Goal: Task Accomplishment & Management: Manage account settings

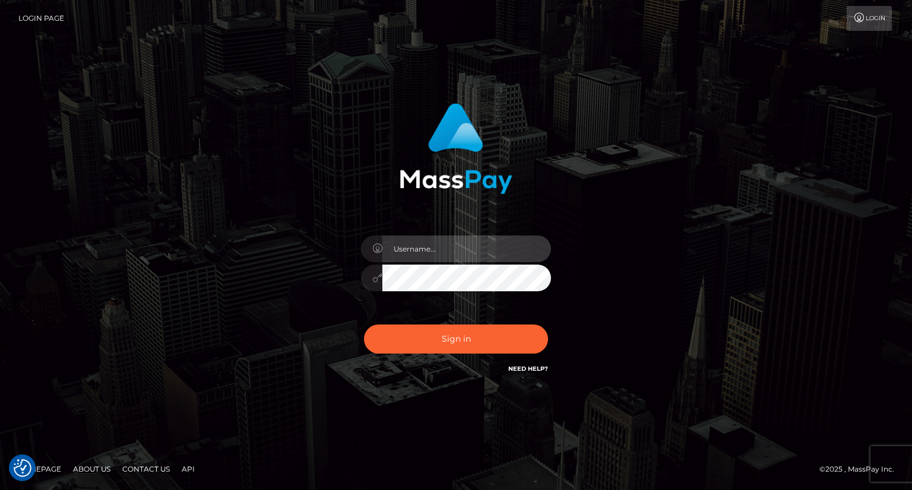
click at [415, 248] on input "text" at bounding box center [466, 249] width 169 height 27
type input "Mirasol.spree"
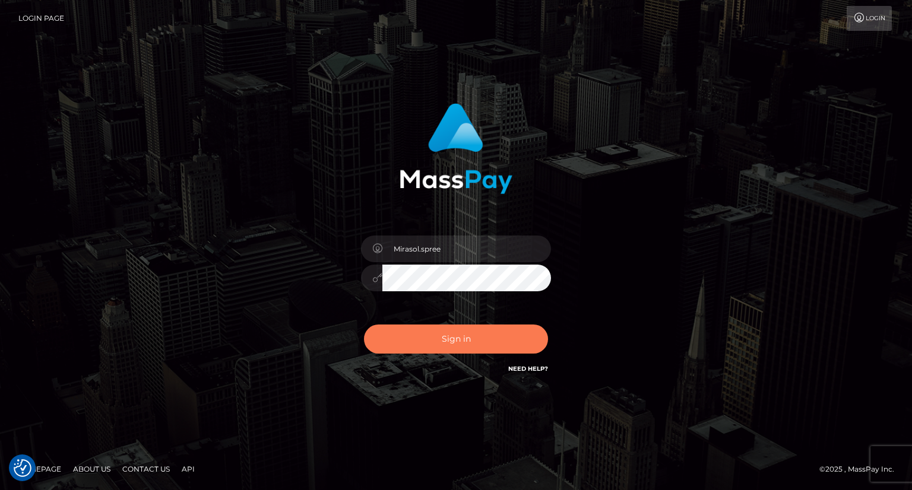
click at [476, 332] on button "Sign in" at bounding box center [456, 339] width 184 height 29
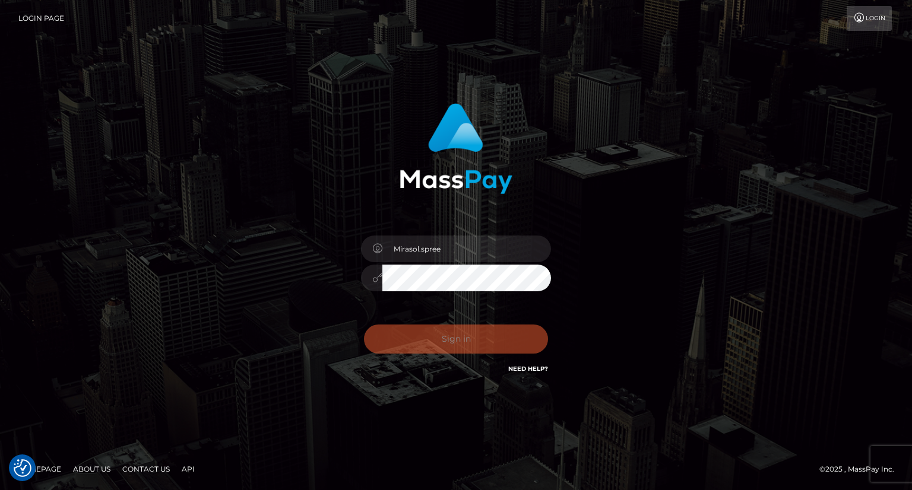
click at [439, 339] on div "Sign in Need Help?" at bounding box center [456, 344] width 208 height 53
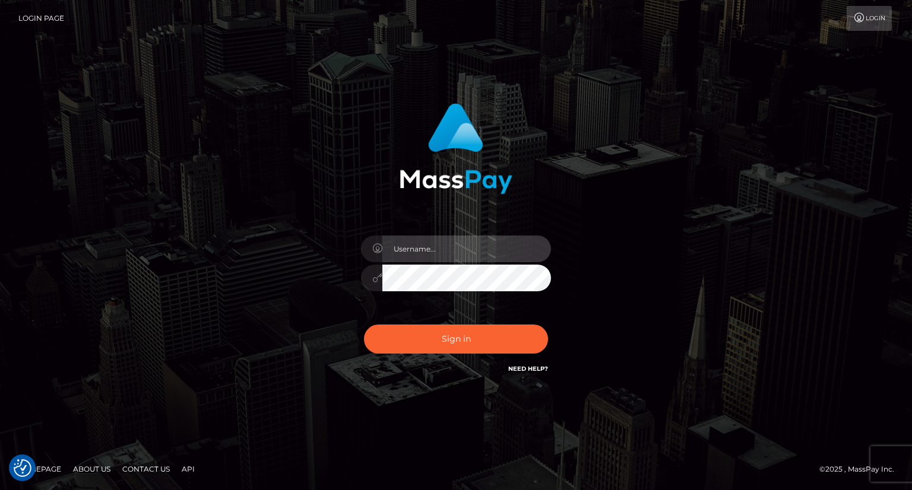
click at [425, 238] on input "text" at bounding box center [466, 249] width 169 height 27
type input "Mirasol.spree"
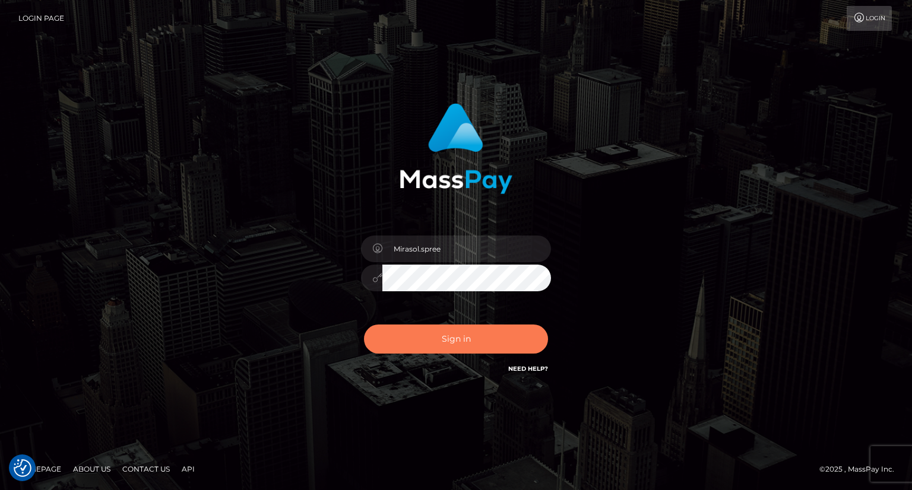
click at [496, 338] on button "Sign in" at bounding box center [456, 339] width 184 height 29
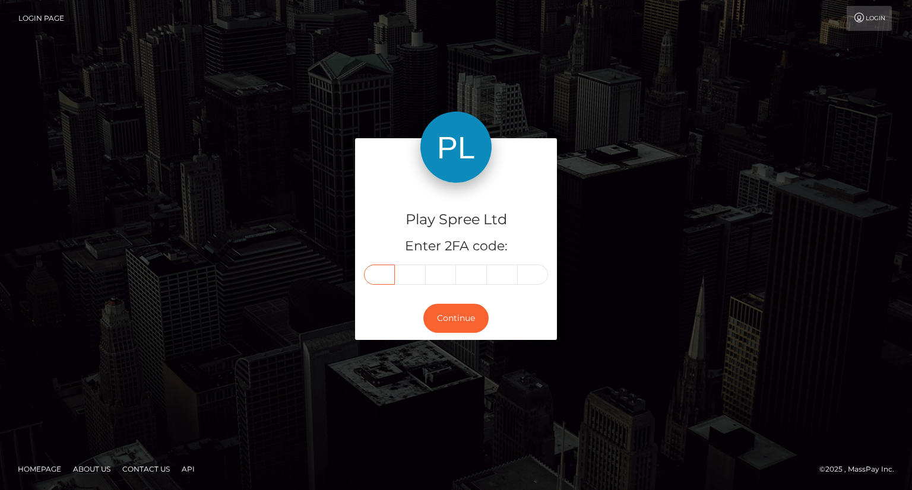
drag, startPoint x: 378, startPoint y: 277, endPoint x: 383, endPoint y: 274, distance: 6.4
click at [378, 277] on input "text" at bounding box center [379, 275] width 31 height 20
click at [373, 273] on input "text" at bounding box center [379, 275] width 31 height 20
type input "0"
type input "8"
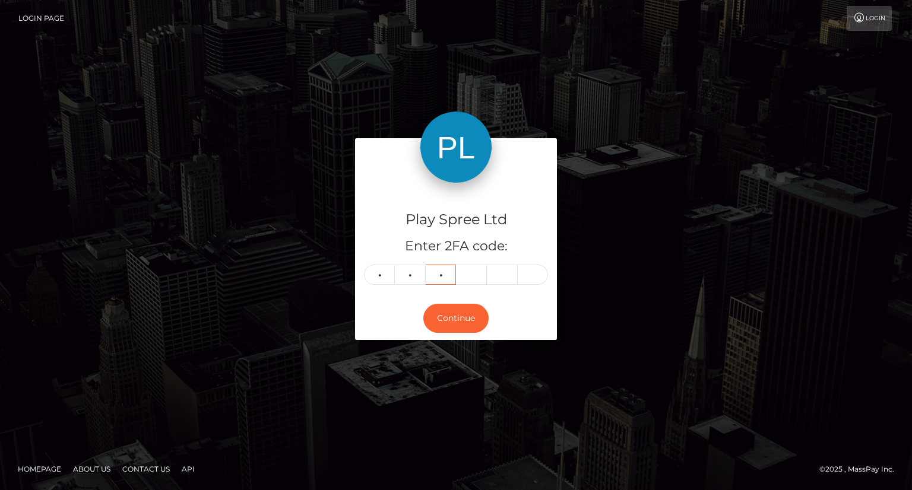
type input "8"
type input "1"
type input "2"
type input "5"
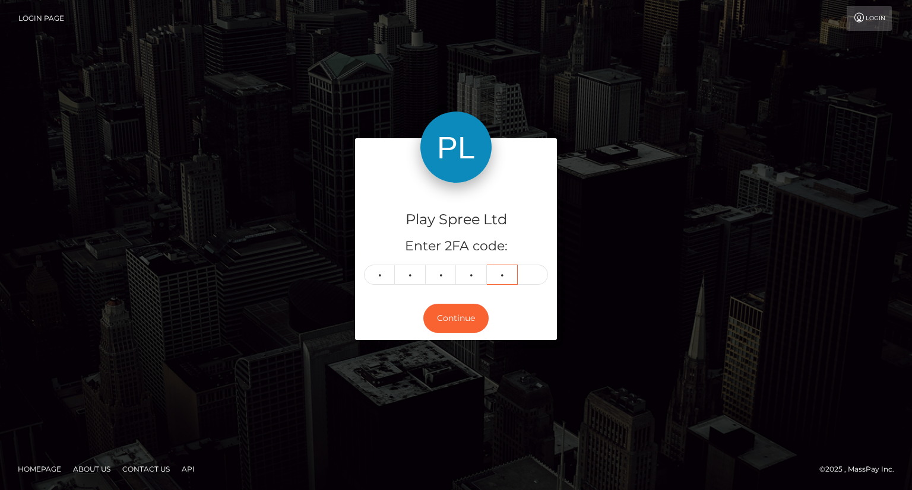
type input "3"
type input "1"
type input "2"
type input "5"
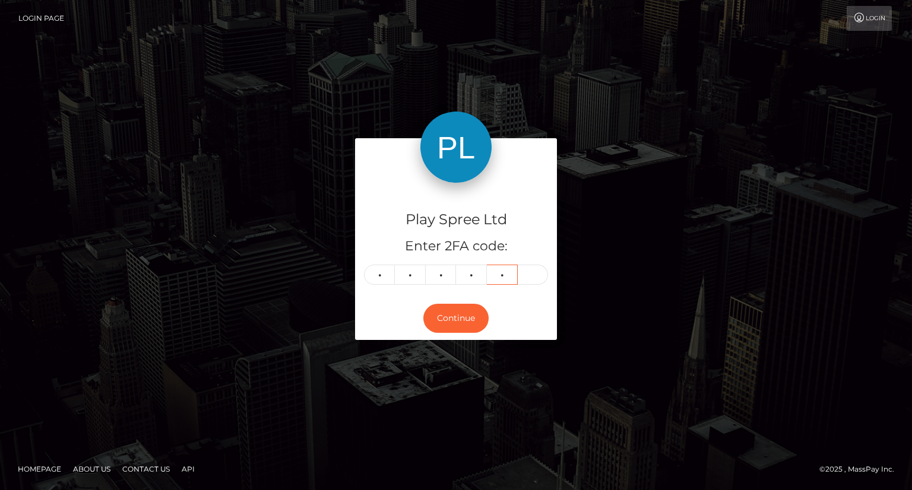
type input "6"
click at [457, 316] on button "Continue" at bounding box center [455, 318] width 65 height 29
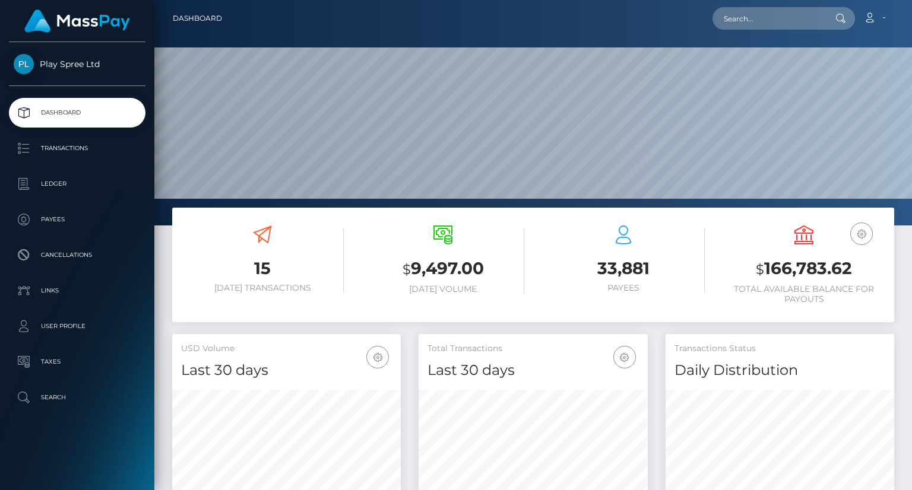
scroll to position [210, 228]
drag, startPoint x: 763, startPoint y: 265, endPoint x: 856, endPoint y: 270, distance: 92.7
click at [856, 270] on h3 "$ 166,783.62" at bounding box center [804, 269] width 163 height 24
copy h3 "166,783.62"
